Goal: Information Seeking & Learning: Learn about a topic

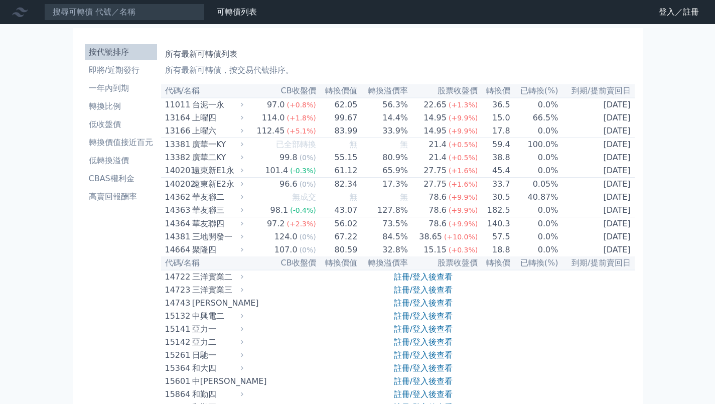
click at [124, 197] on li "高賣回報酬率" at bounding box center [121, 197] width 72 height 12
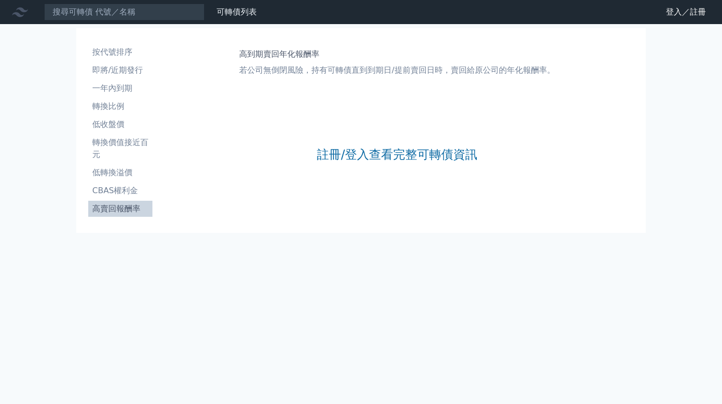
click at [379, 156] on link "註冊/登入查看完整可轉債資訊" at bounding box center [397, 154] width 161 height 16
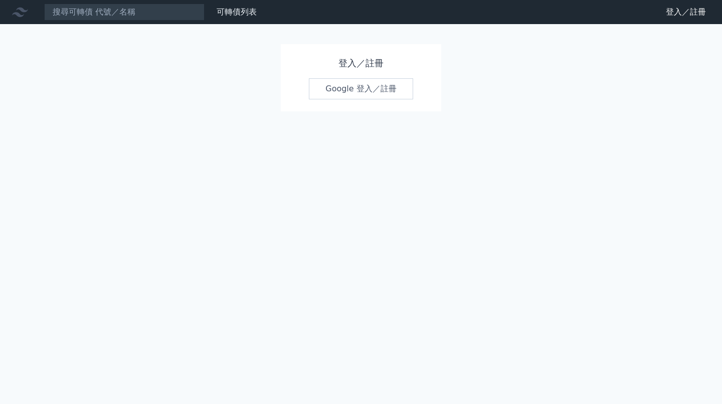
click at [388, 82] on link "Google 登入／註冊" at bounding box center [361, 88] width 104 height 21
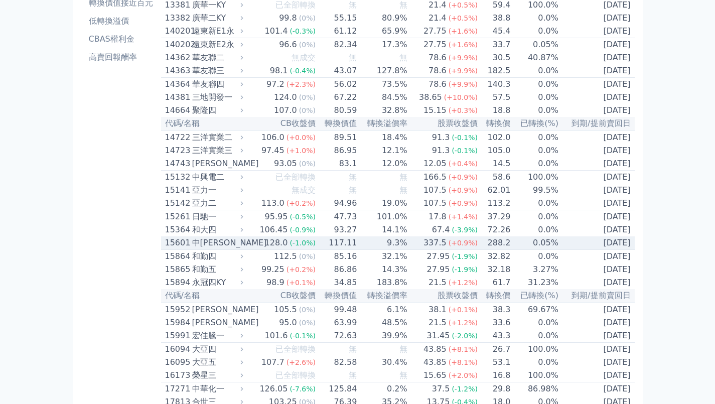
scroll to position [100, 0]
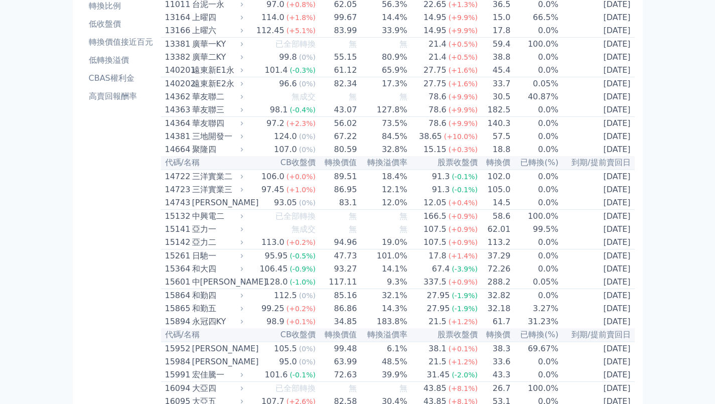
click at [137, 91] on li "高賣回報酬率" at bounding box center [121, 96] width 72 height 12
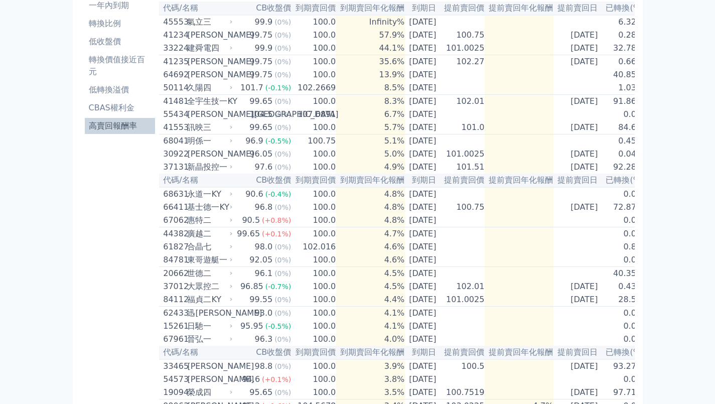
scroll to position [99, 0]
